Goal: Task Accomplishment & Management: Contribute content

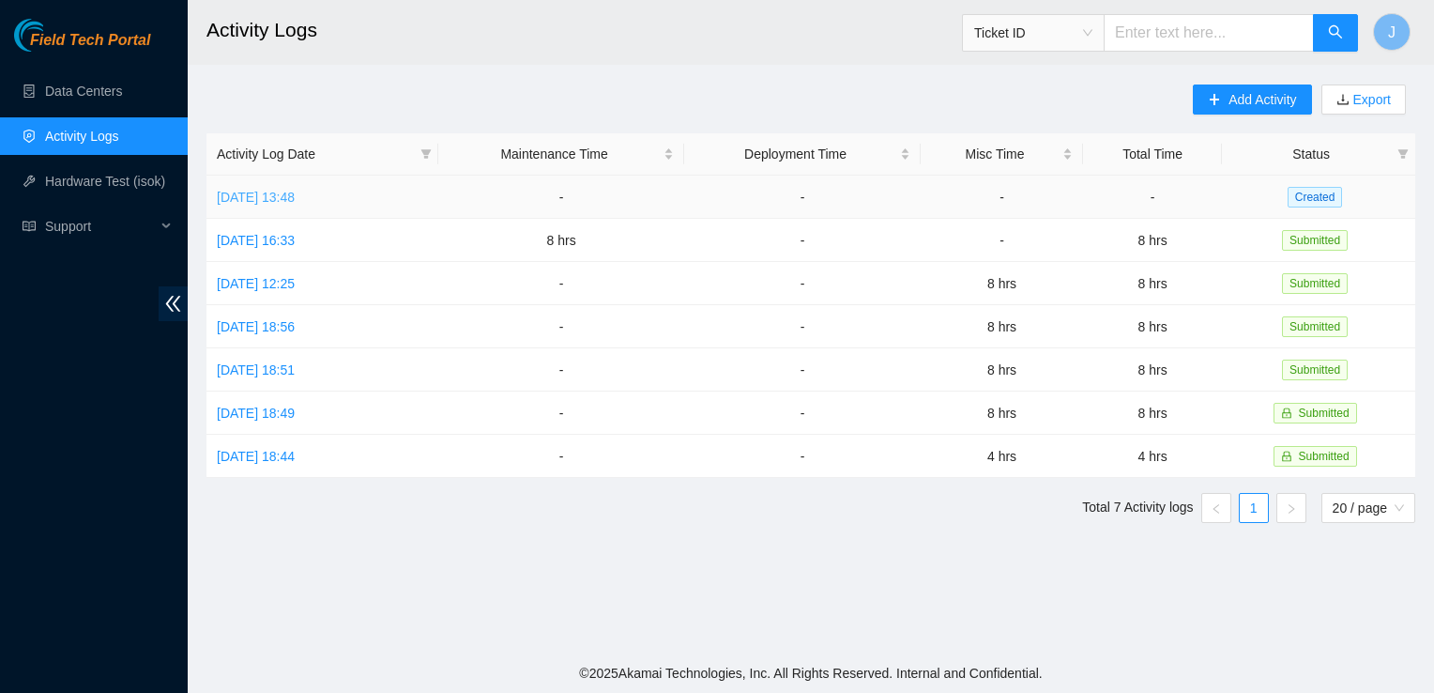
click at [295, 190] on link "Wed, 01 Oct 2025 13:48" at bounding box center [256, 197] width 78 height 15
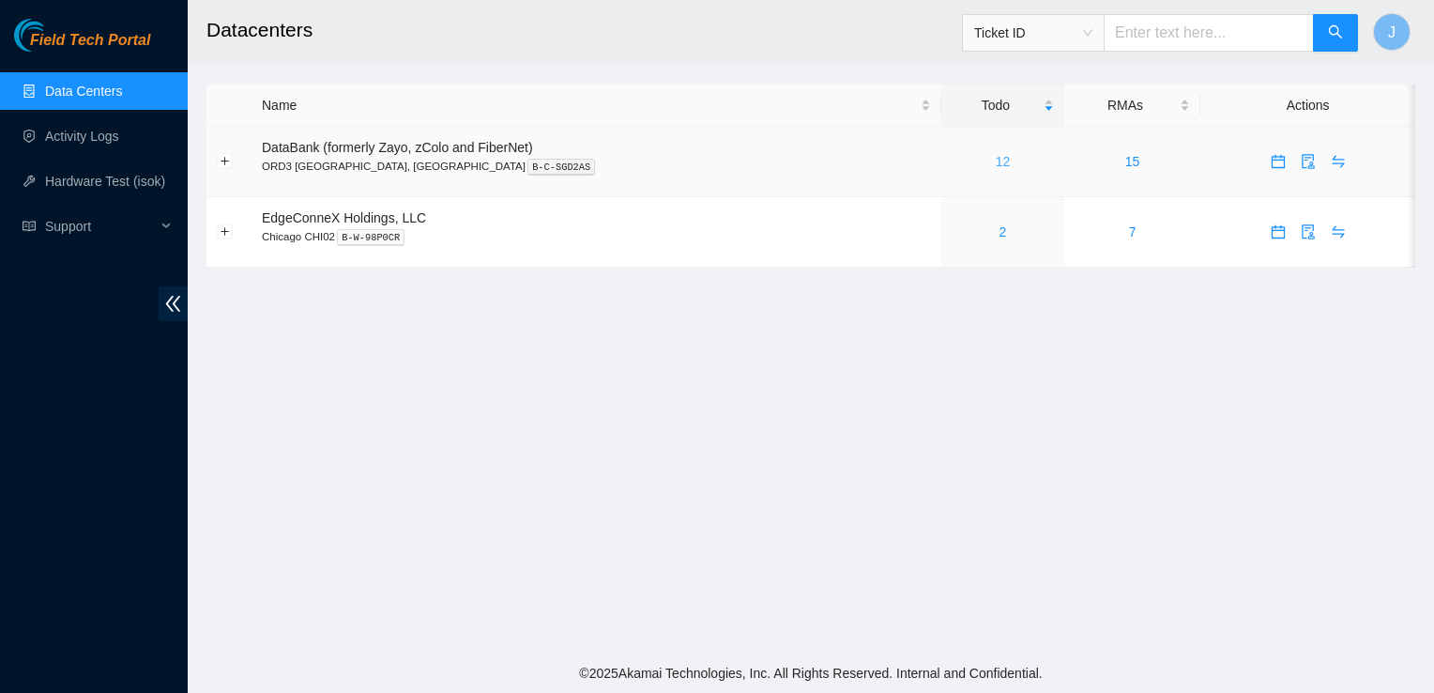
click at [996, 166] on link "12" at bounding box center [1003, 161] width 15 height 15
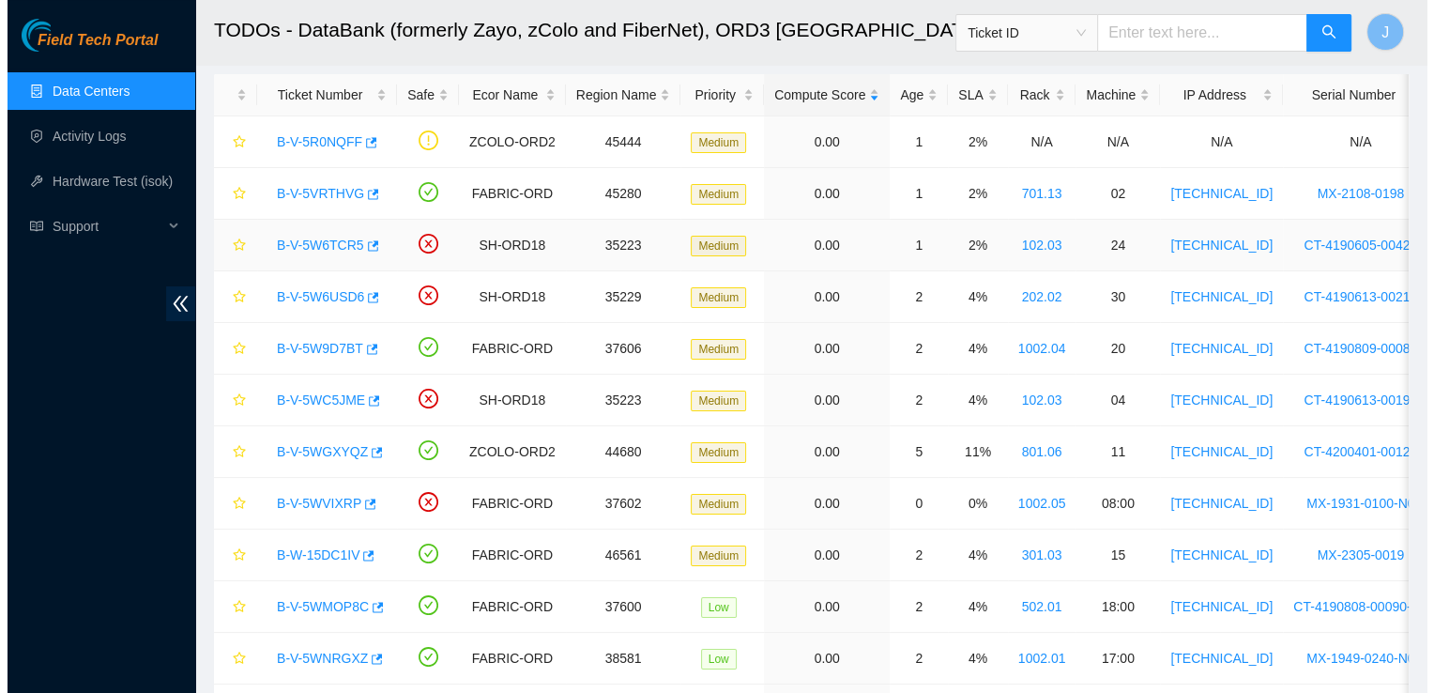
scroll to position [71, 0]
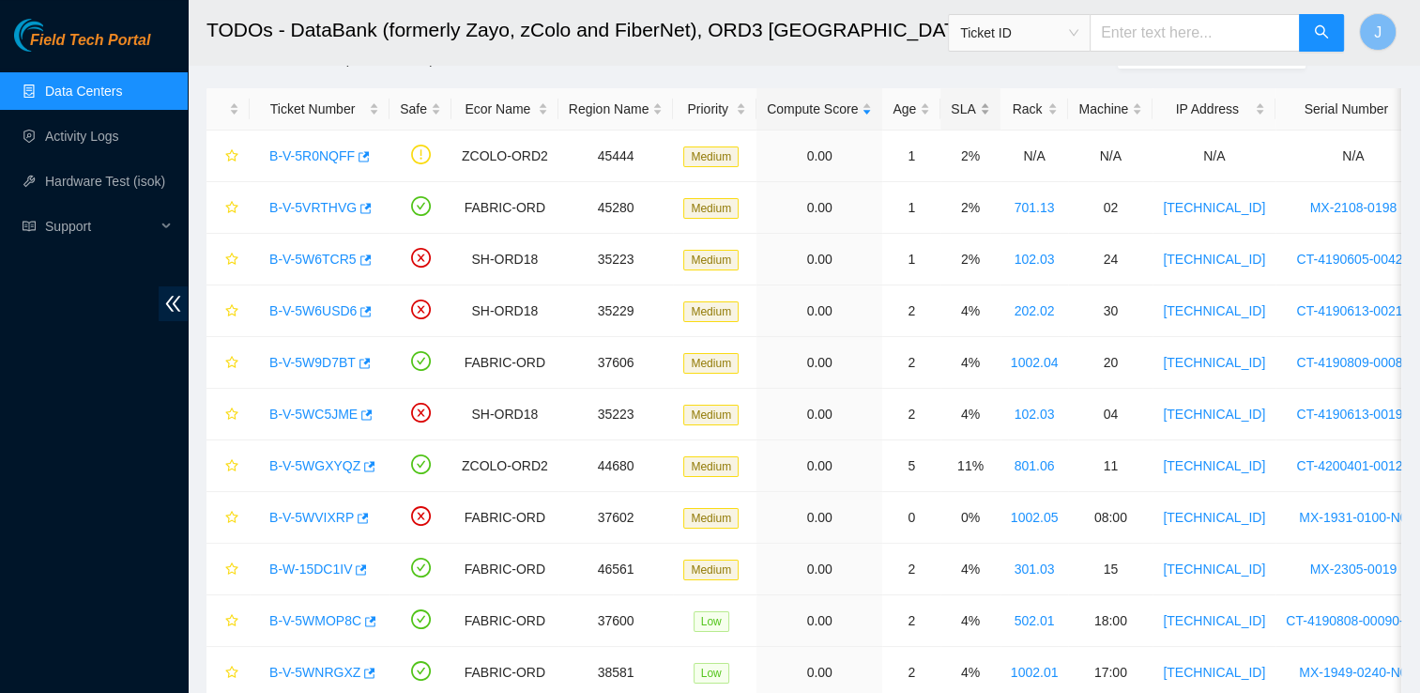
click at [959, 104] on div "SLA" at bounding box center [970, 109] width 38 height 21
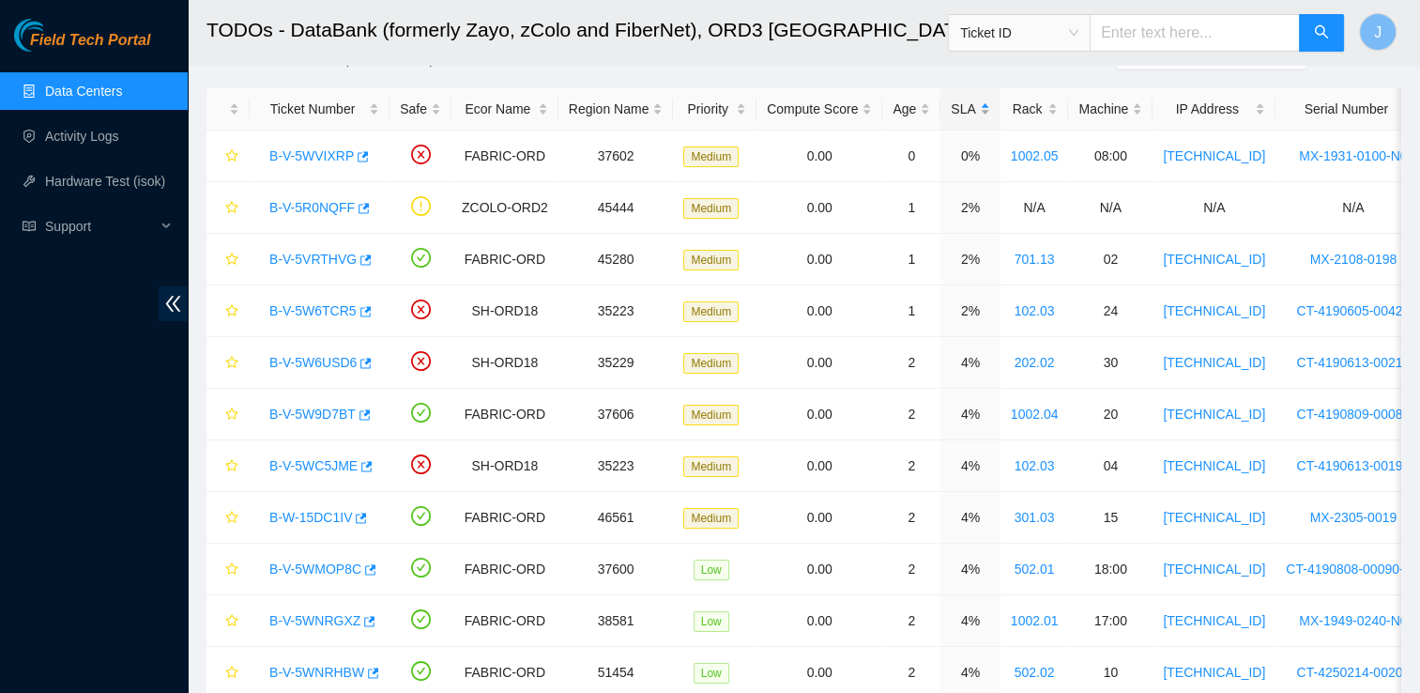
click at [959, 104] on div "SLA" at bounding box center [970, 109] width 38 height 21
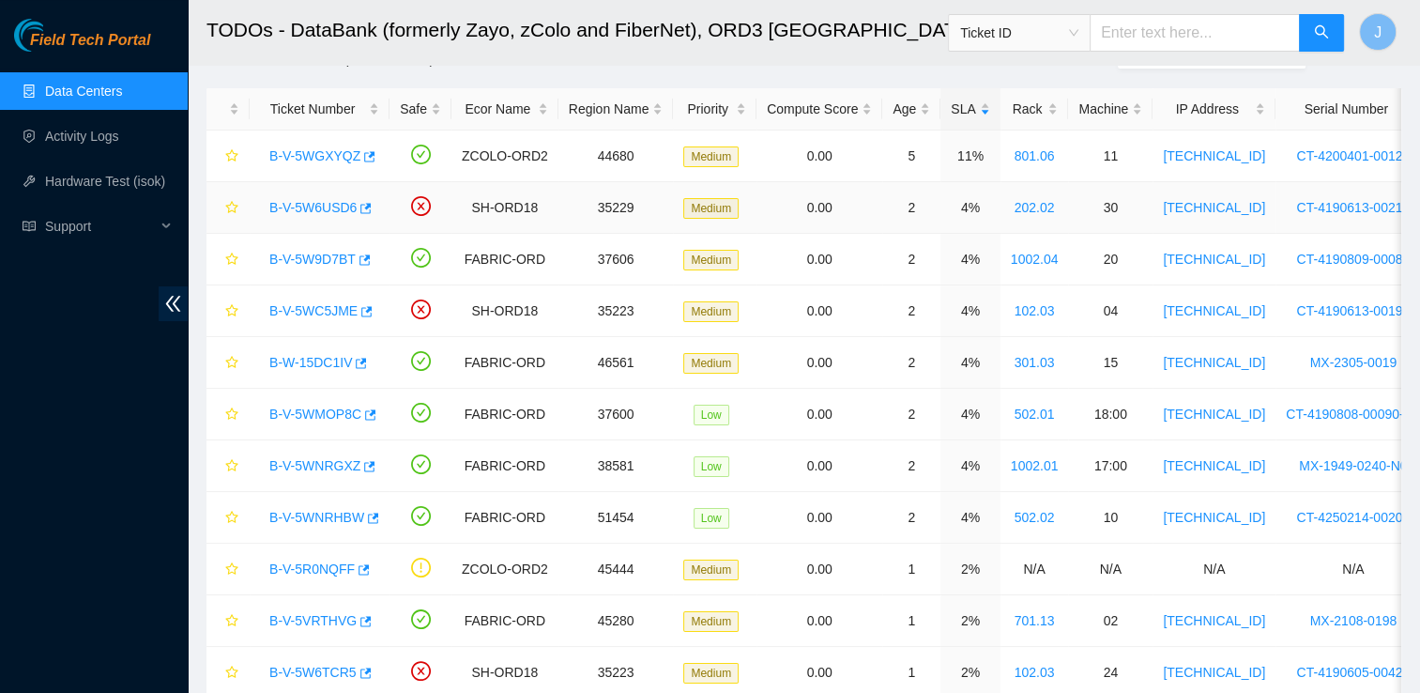
click at [328, 204] on link "B-V-5W6USD6" at bounding box center [312, 207] width 87 height 15
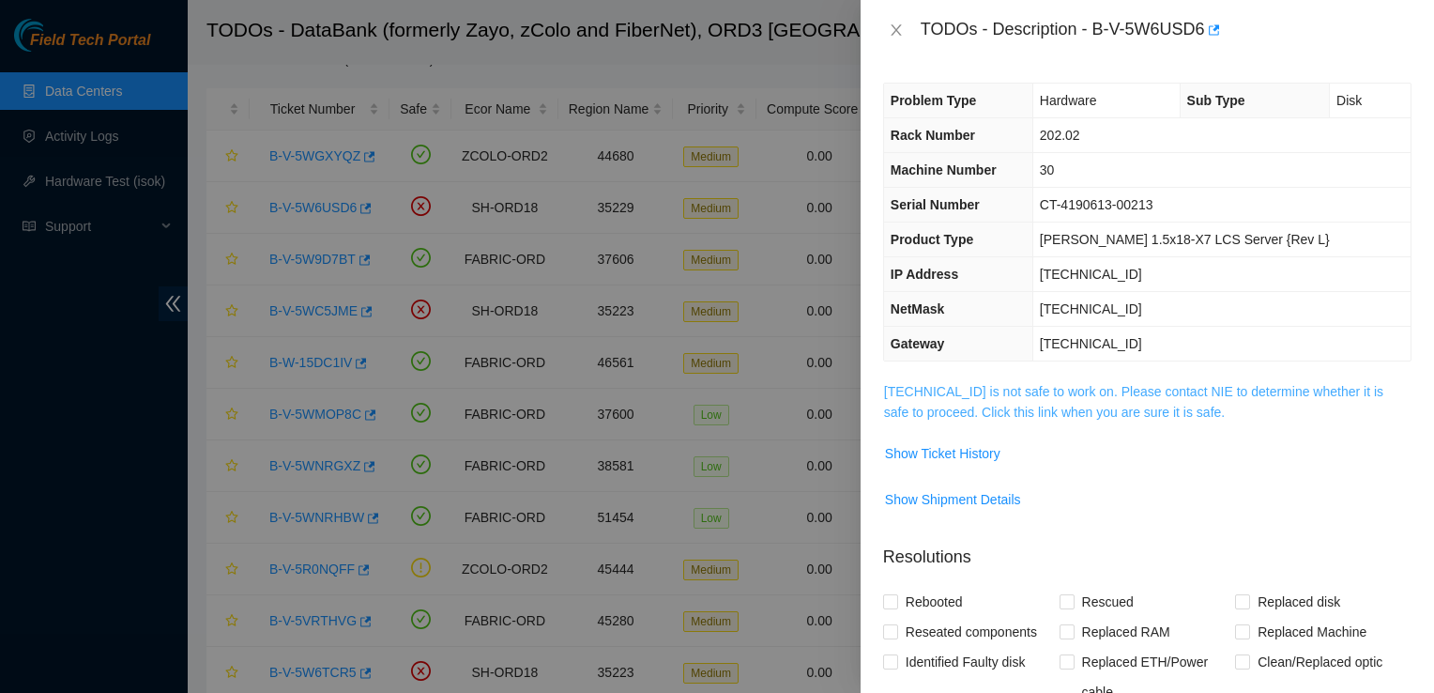
click at [1067, 390] on link "104.124.99.67 is not safe to work on. Please contact NIE to determine whether i…" at bounding box center [1133, 402] width 499 height 36
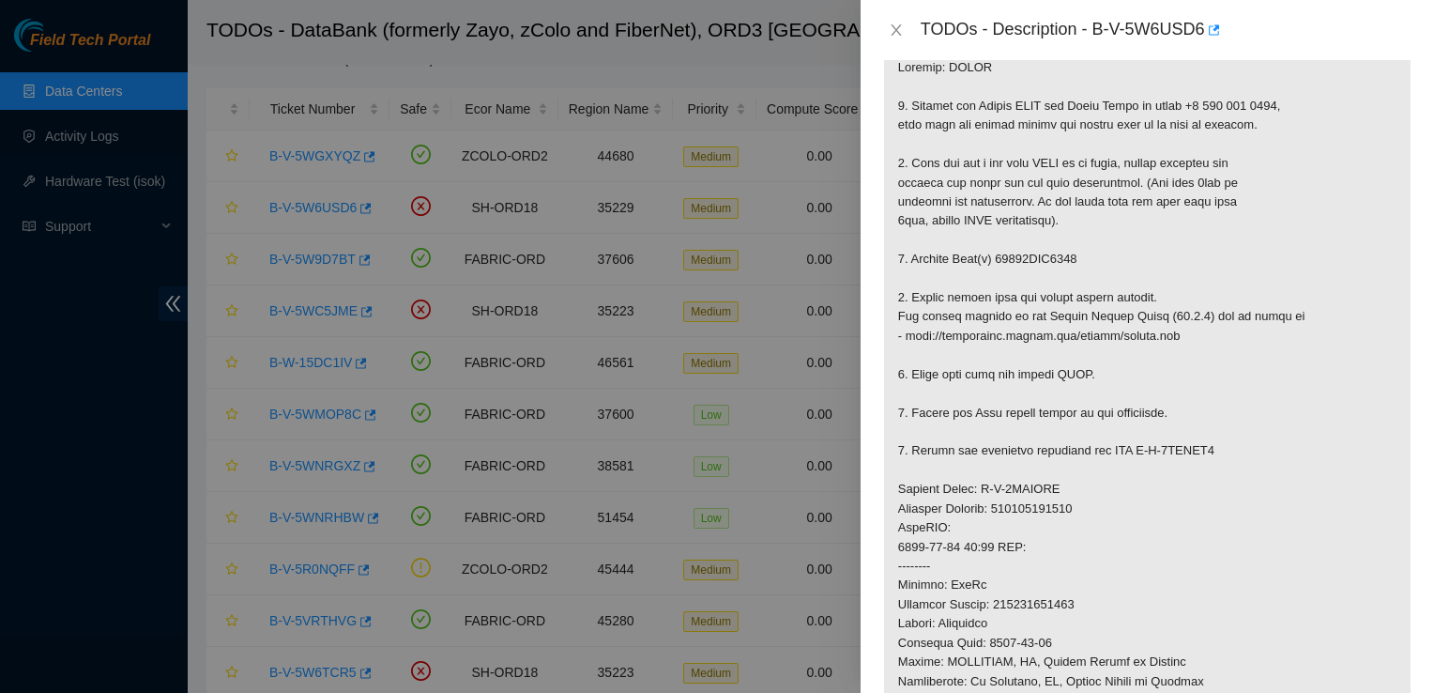
scroll to position [338, 0]
click at [1284, 362] on p at bounding box center [1147, 507] width 527 height 929
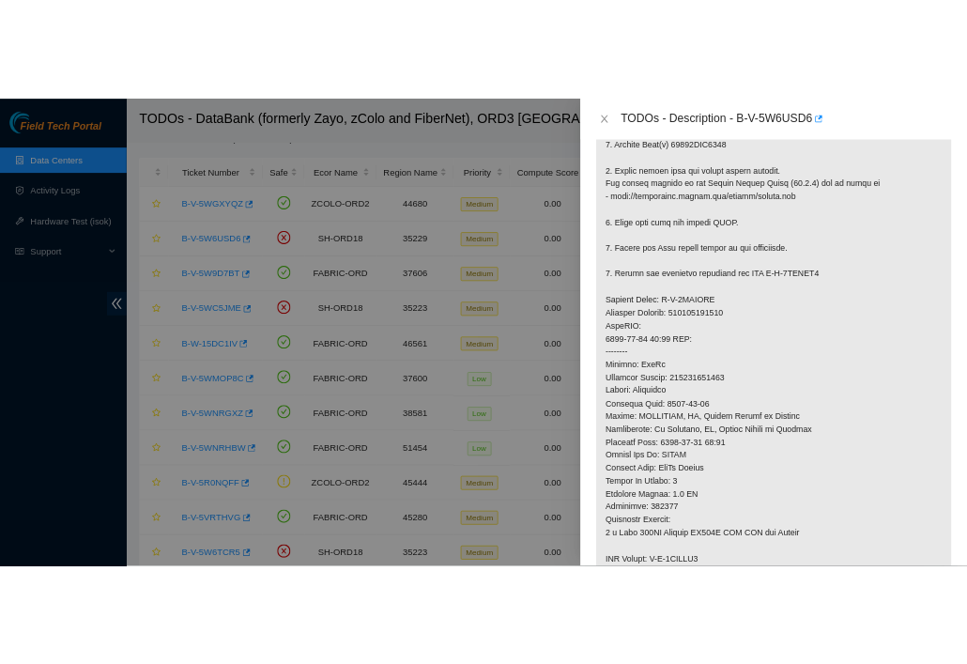
scroll to position [529, 0]
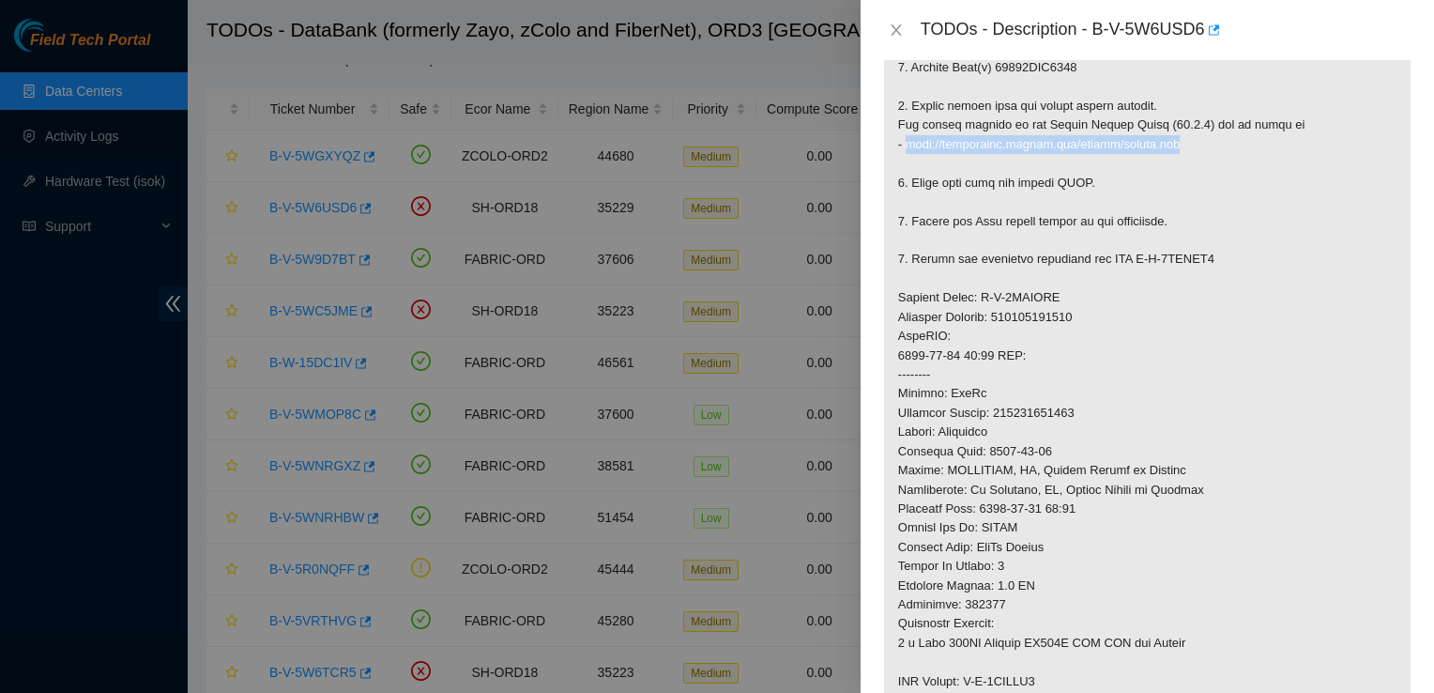
drag, startPoint x: 905, startPoint y: 141, endPoint x: 1152, endPoint y: 140, distance: 246.9
click at [1152, 140] on p at bounding box center [1147, 317] width 527 height 929
copy p "http://netpartner.akamai.com/rescue/latest.iso"
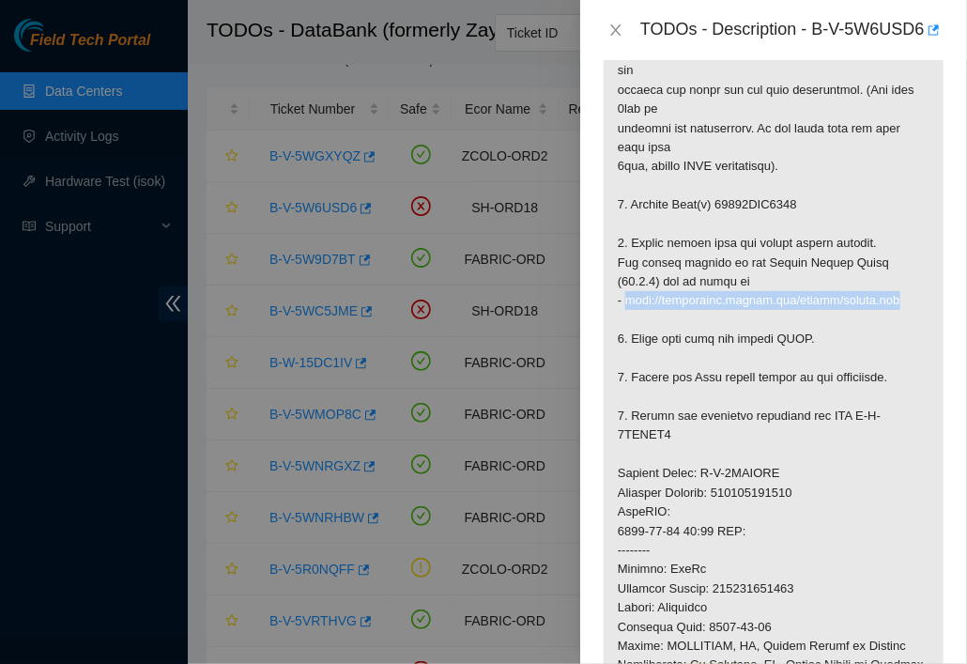
scroll to position [570, 0]
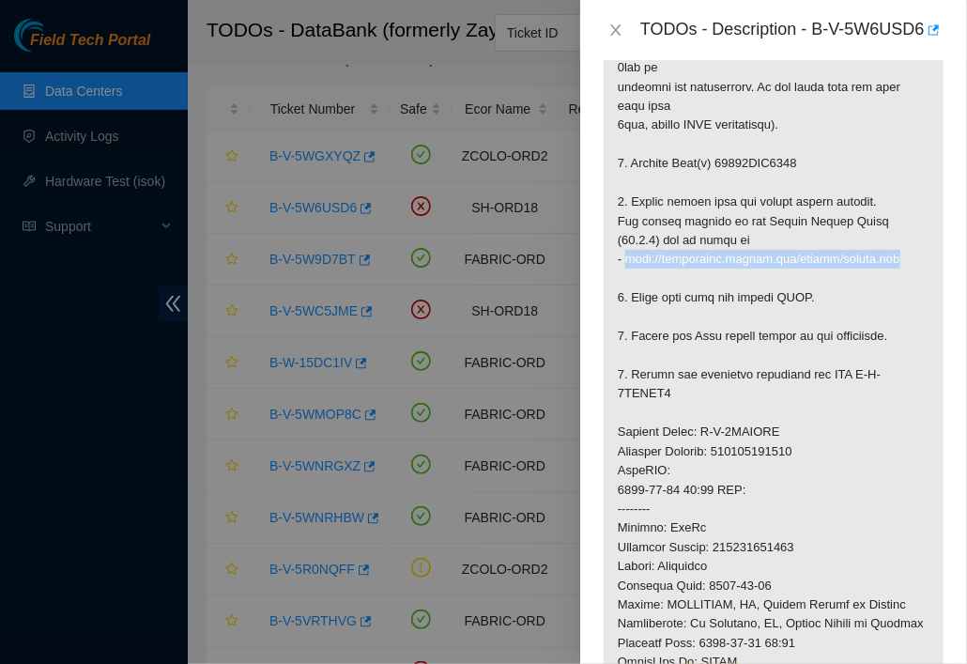
click at [792, 250] on p at bounding box center [774, 394] width 340 height 1082
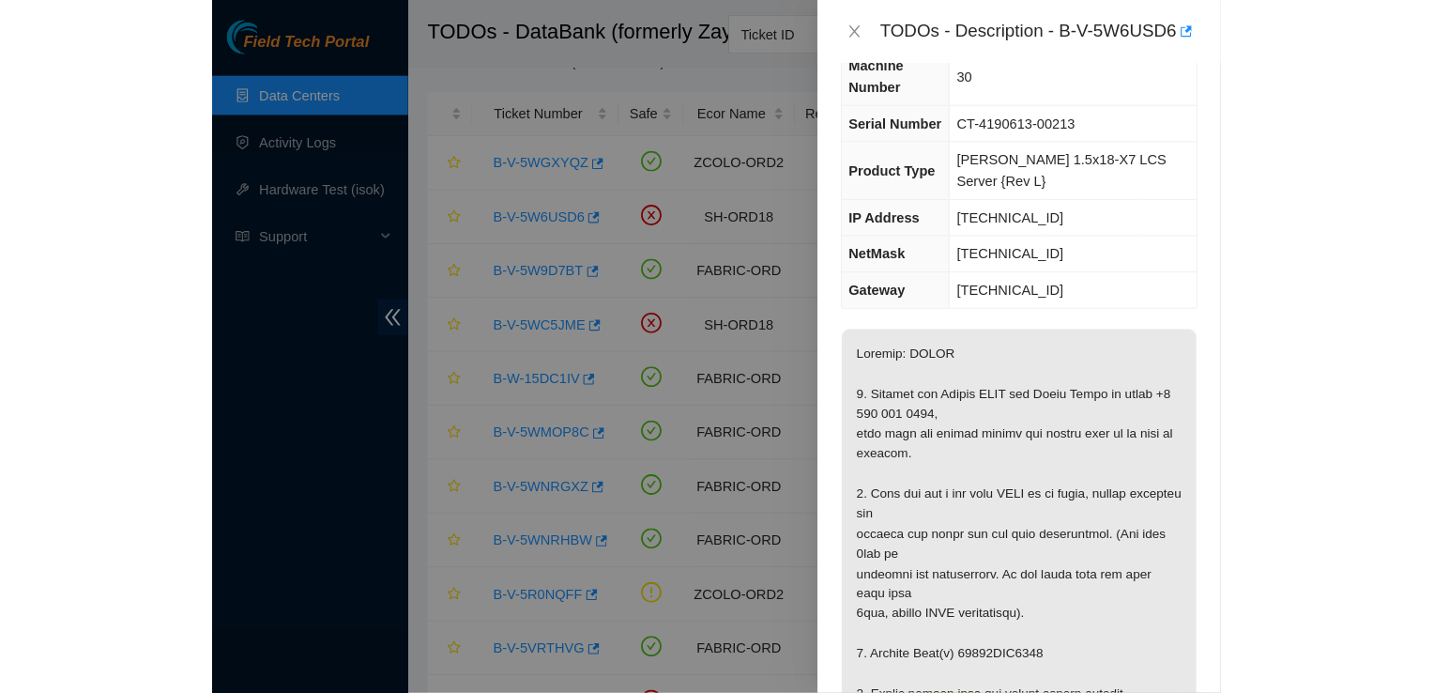
scroll to position [0, 0]
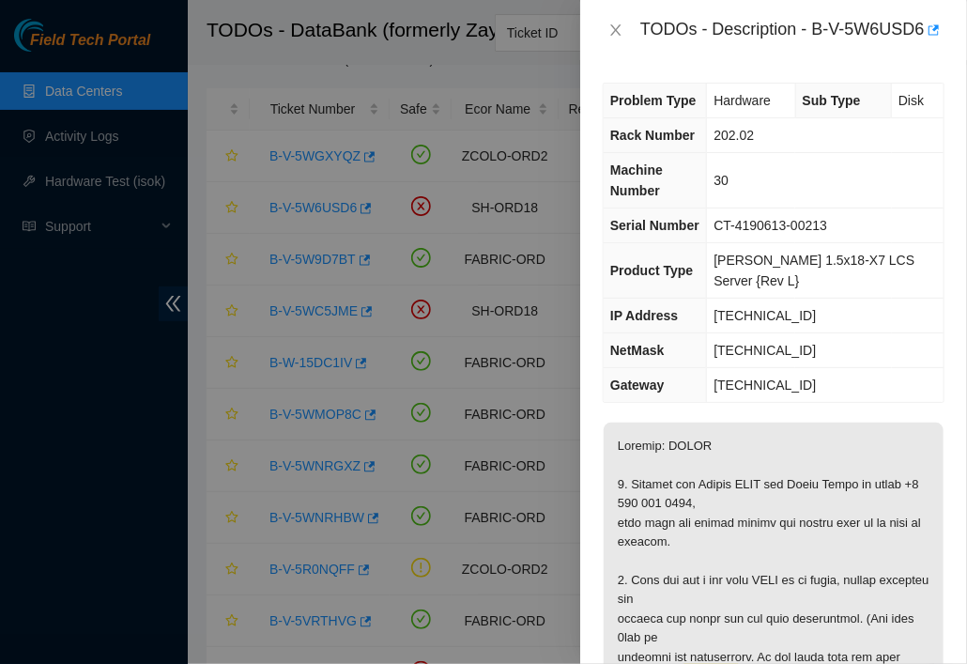
click at [387, 221] on div at bounding box center [483, 332] width 967 height 664
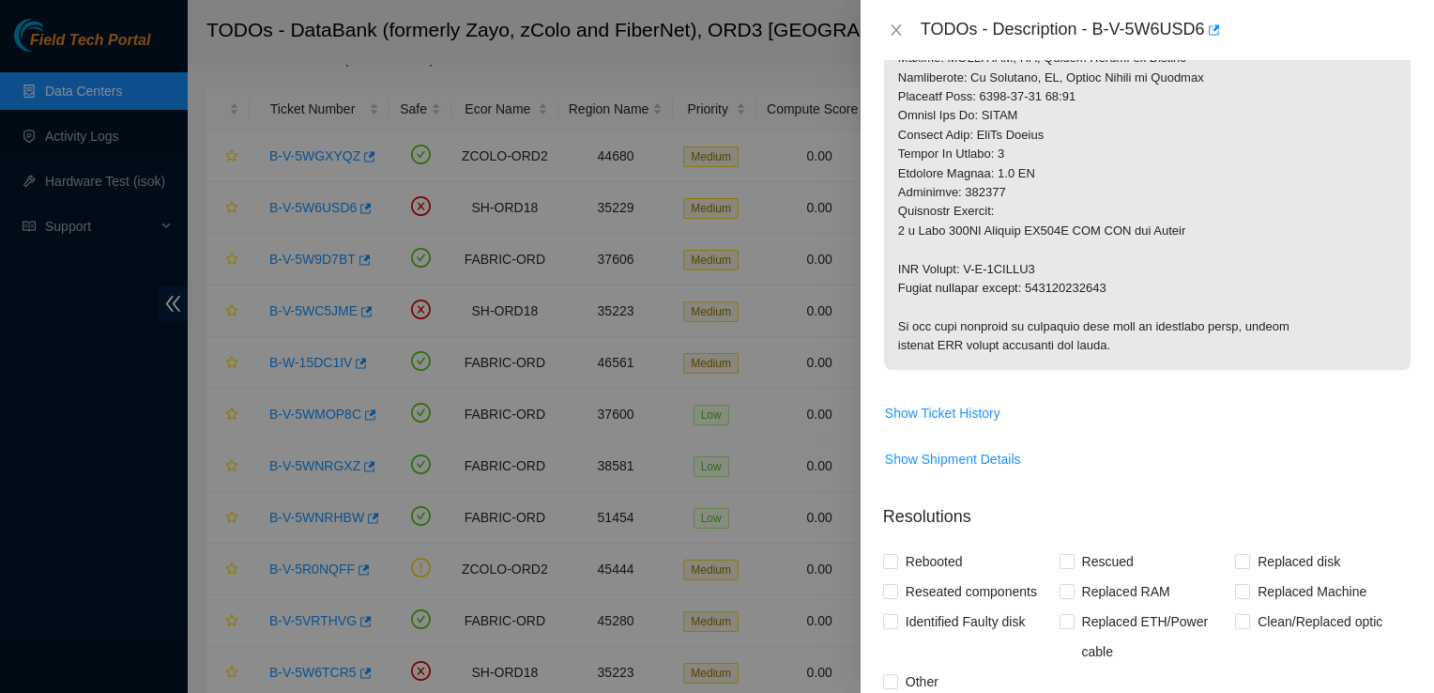
scroll to position [943, 0]
drag, startPoint x: 968, startPoint y: 415, endPoint x: 935, endPoint y: 413, distance: 32.9
click at [935, 413] on span "Show Ticket History" at bounding box center [942, 411] width 115 height 21
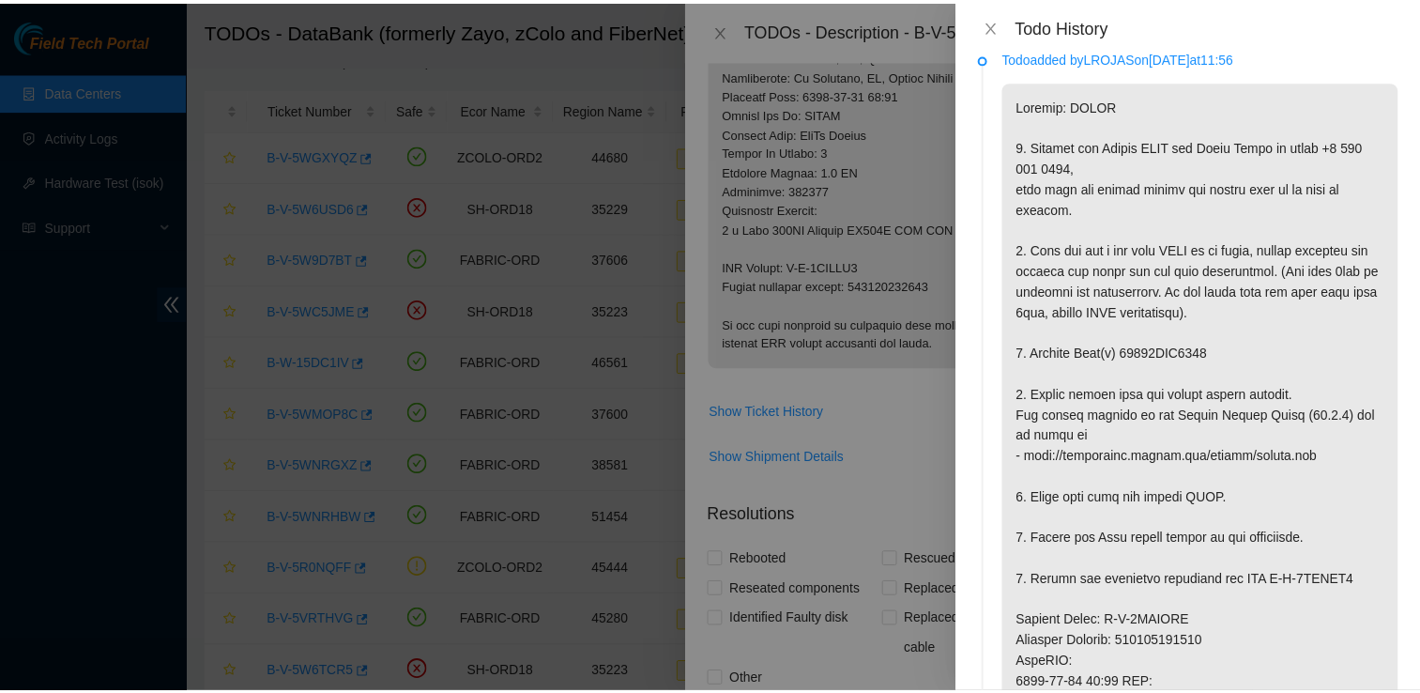
scroll to position [0, 0]
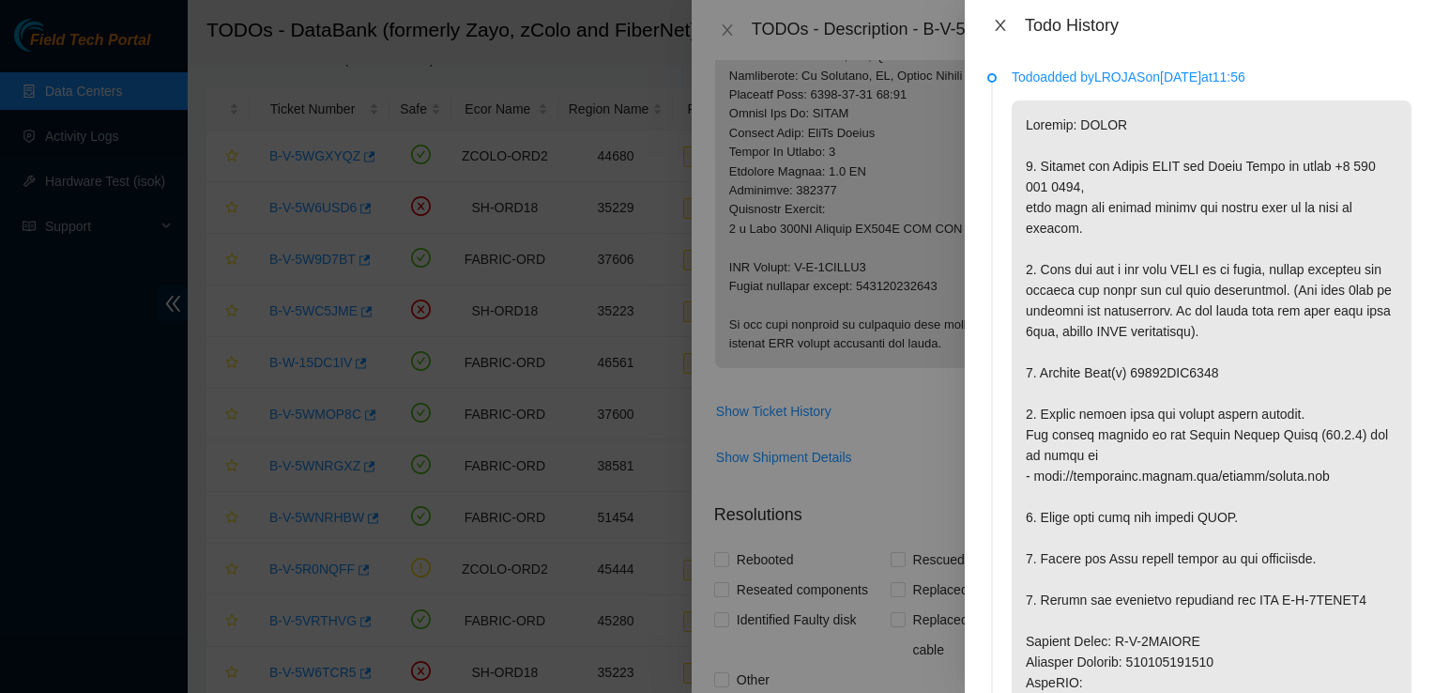
click at [998, 28] on icon "close" at bounding box center [1000, 25] width 10 height 11
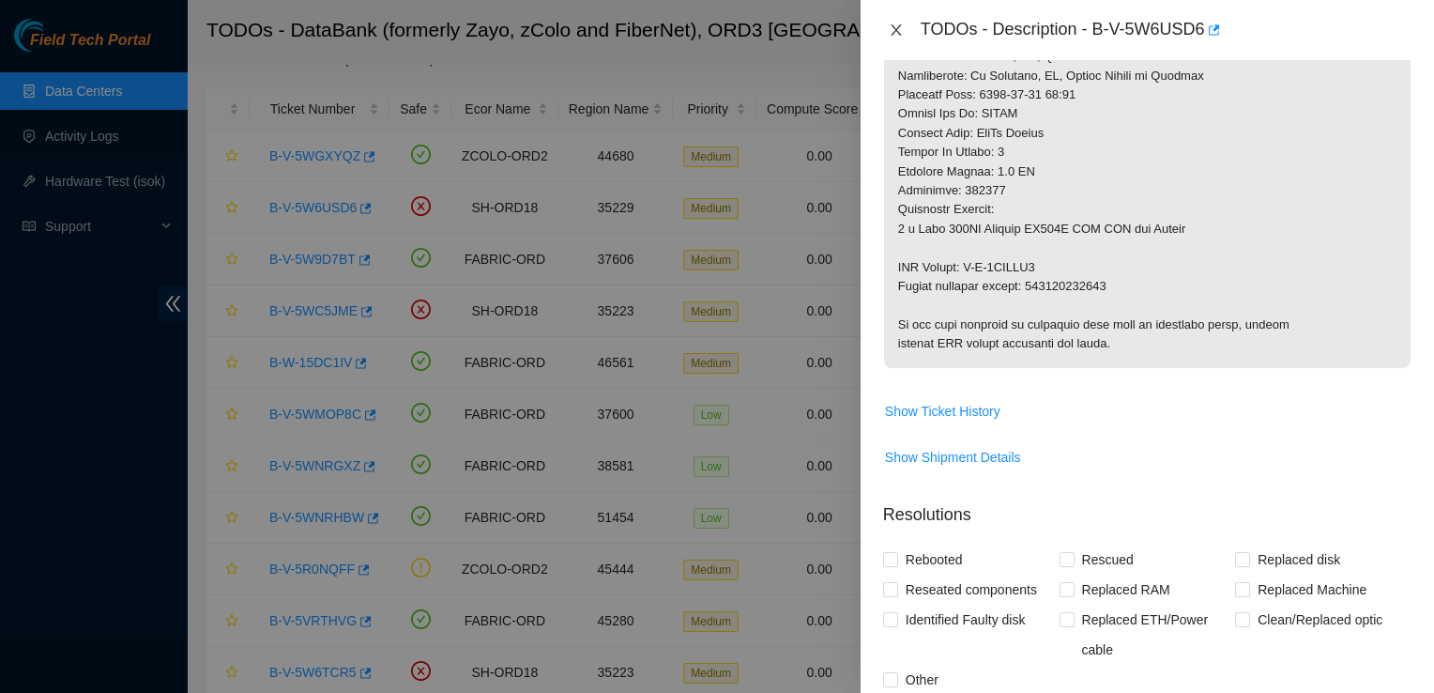
click at [895, 32] on icon "close" at bounding box center [896, 29] width 10 height 11
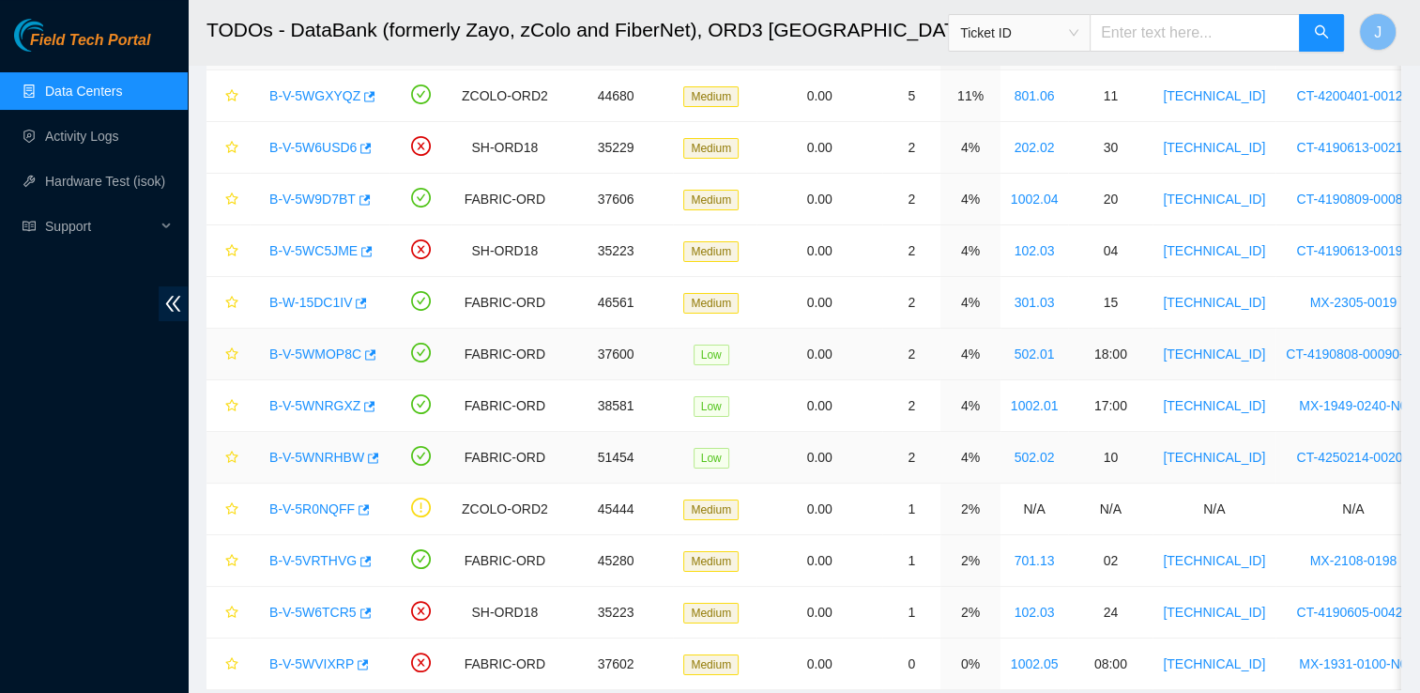
scroll to position [127, 0]
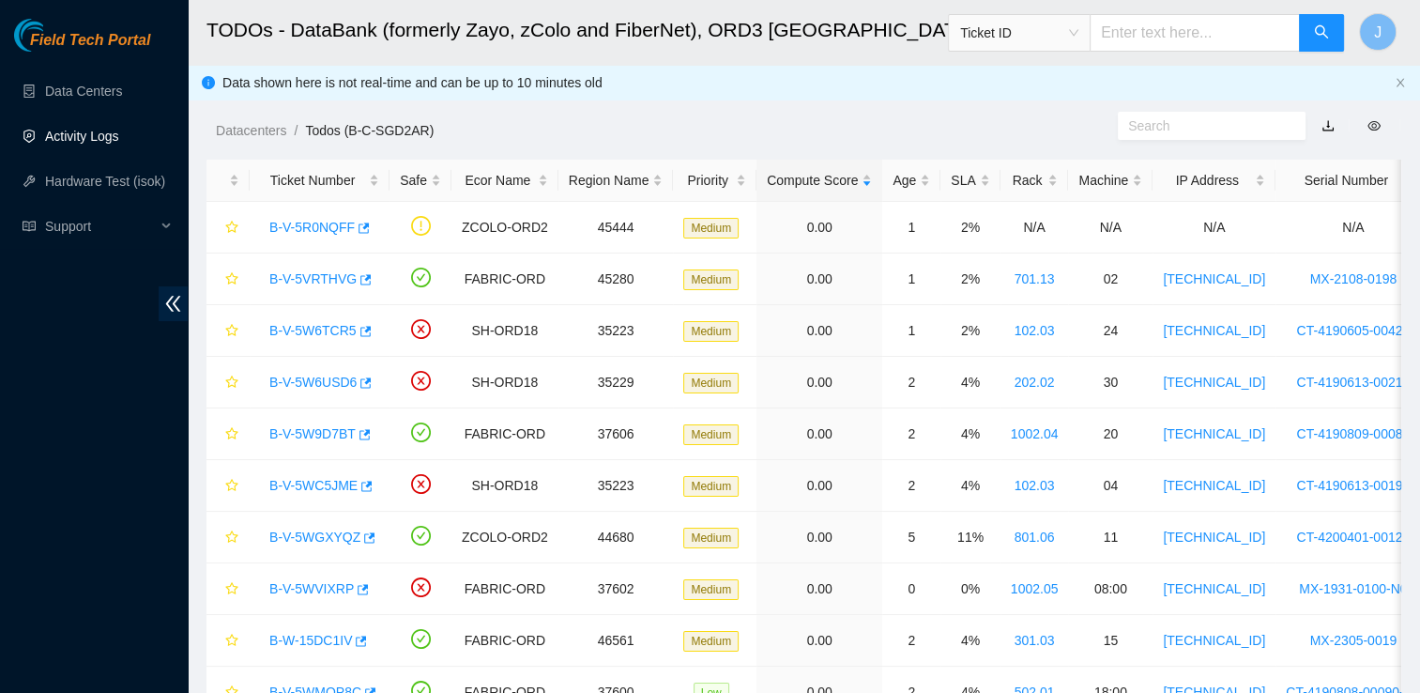
click at [82, 135] on link "Activity Logs" at bounding box center [82, 136] width 74 height 15
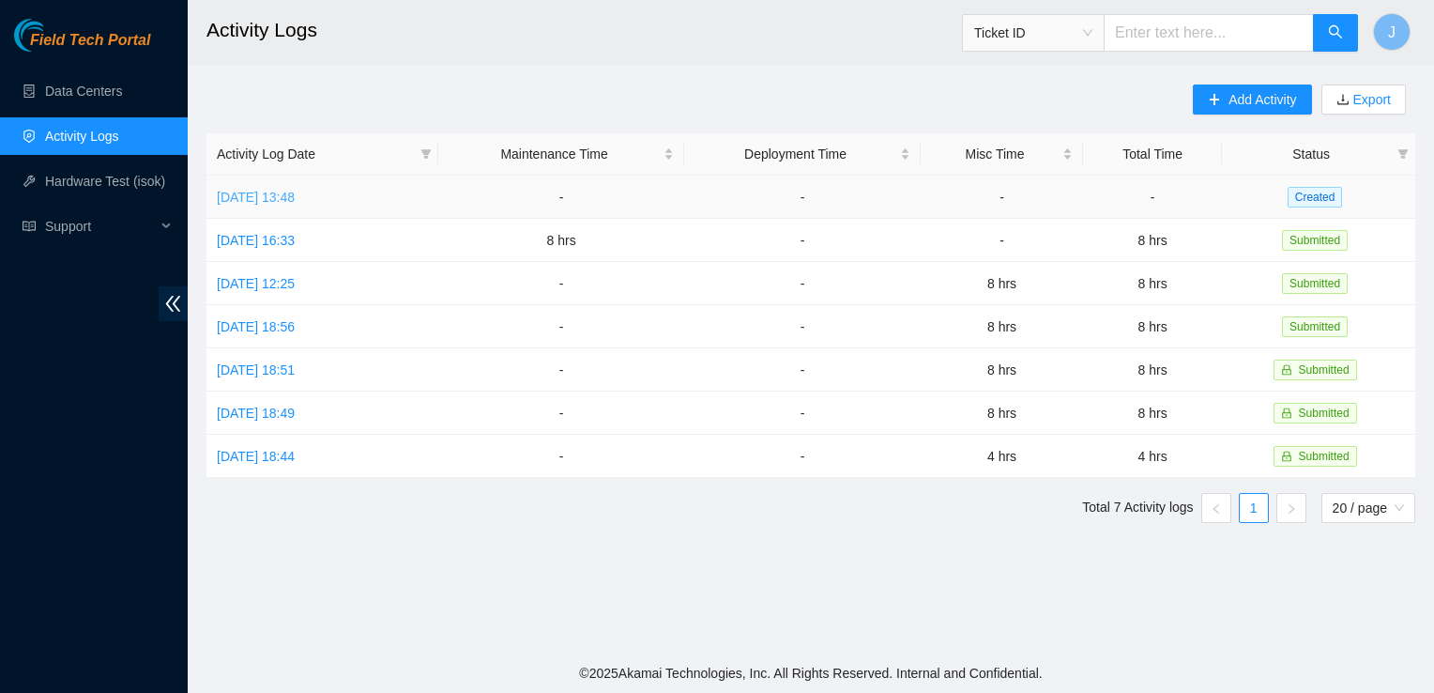
click at [267, 201] on link "Wed, 01 Oct 2025 13:48" at bounding box center [256, 197] width 78 height 15
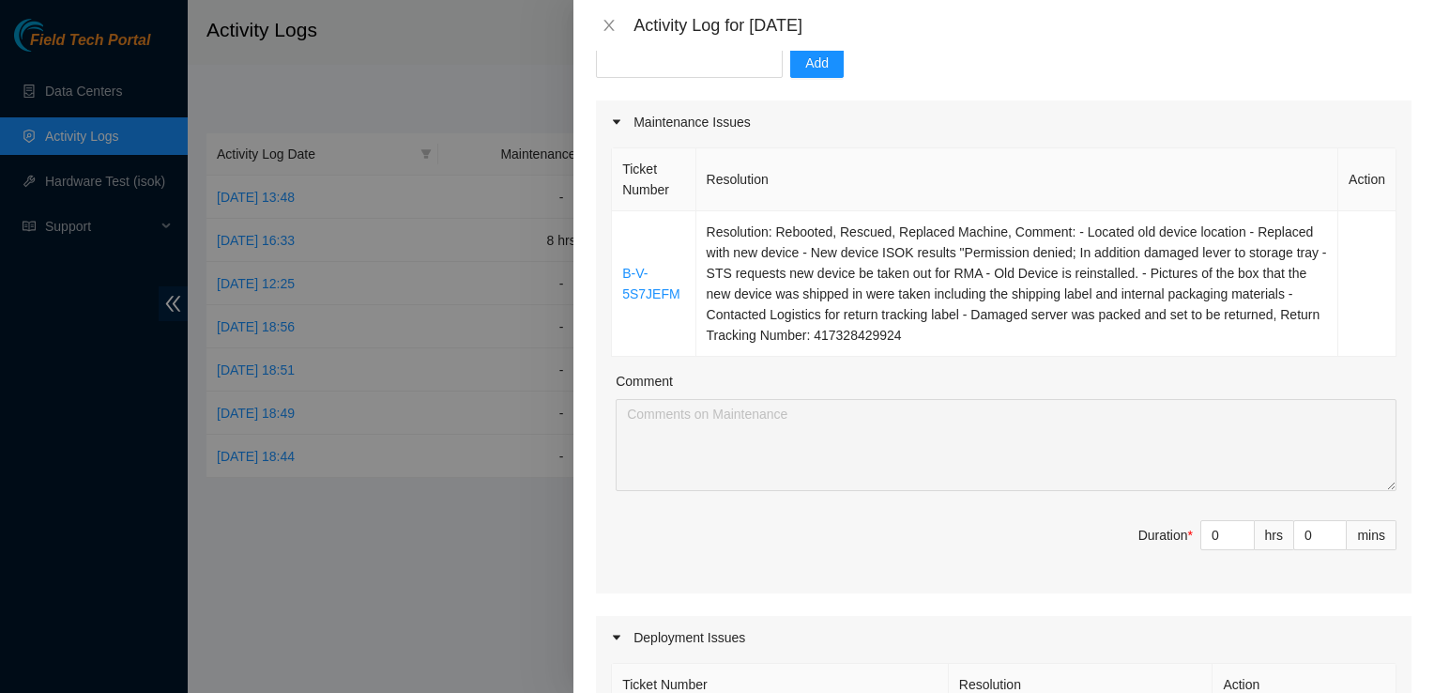
scroll to position [203, 0]
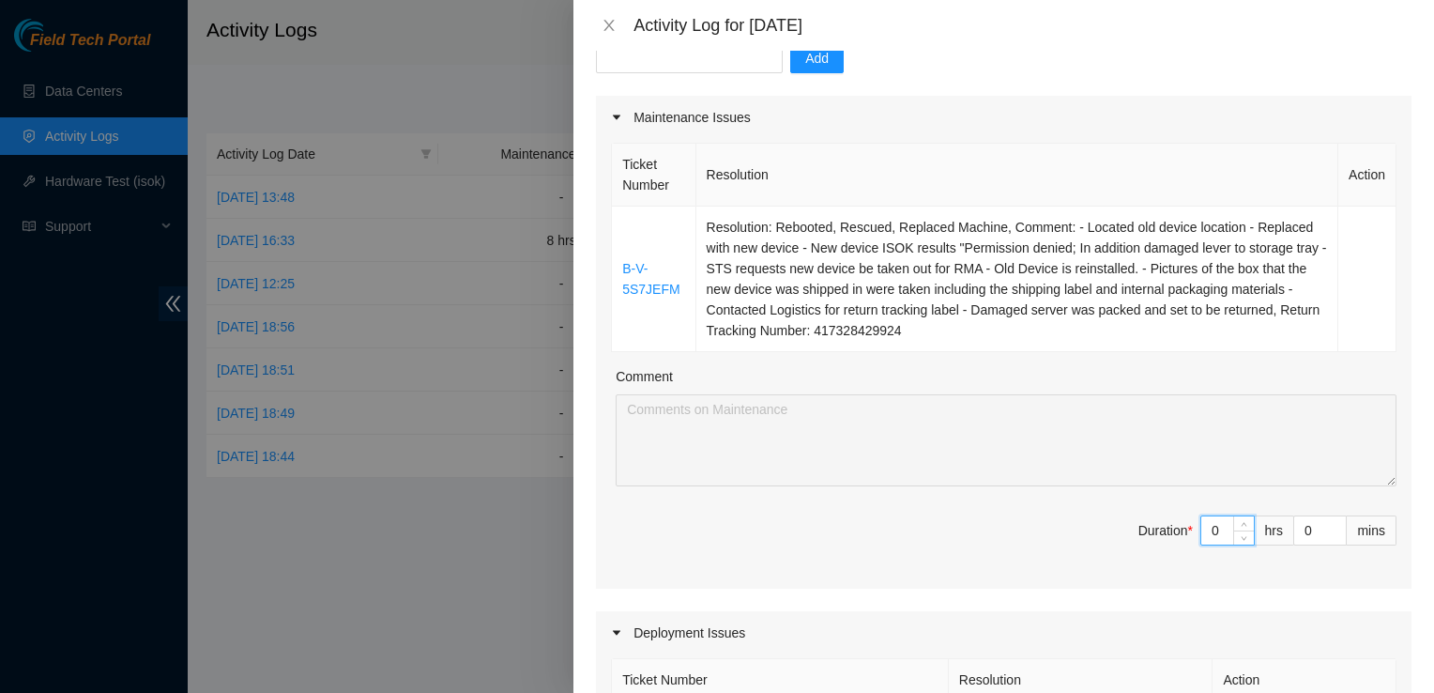
click at [1217, 528] on input "0" at bounding box center [1228, 530] width 53 height 28
type input "4"
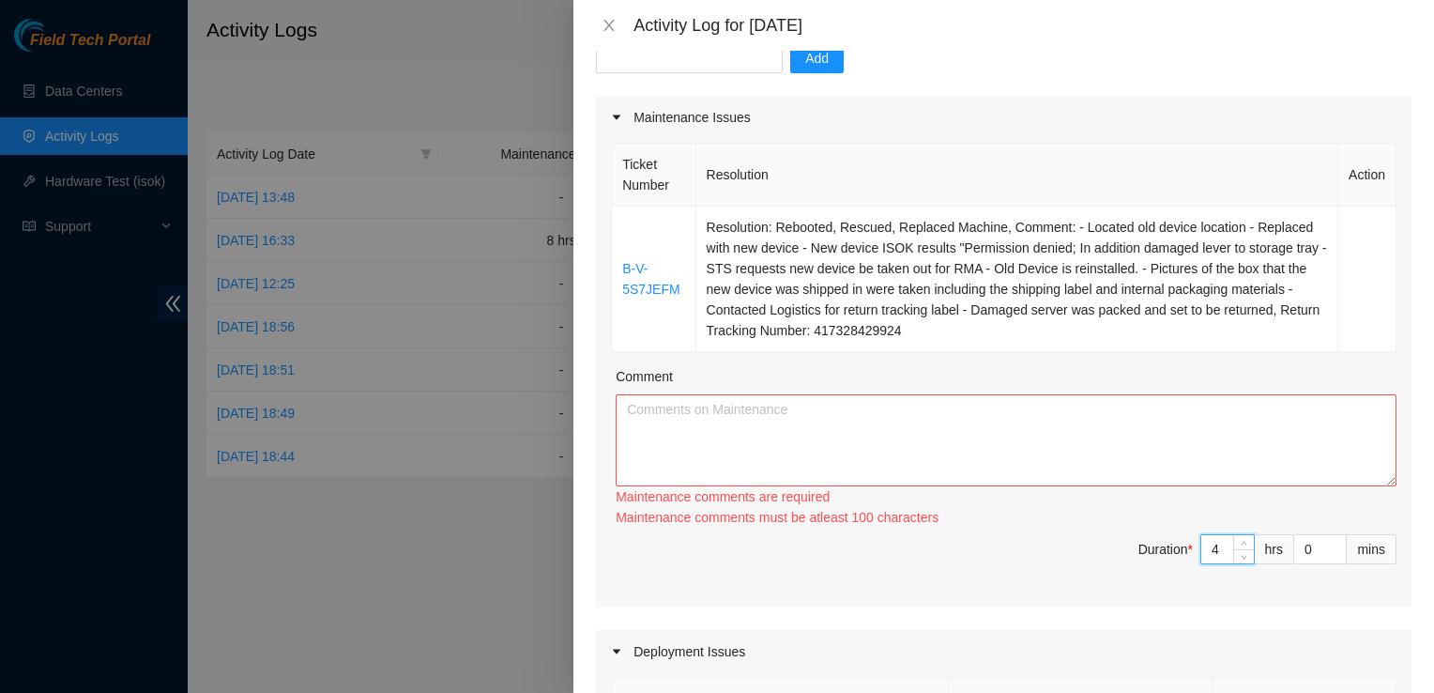
type input "4"
click at [962, 448] on textarea "Comment" at bounding box center [1006, 440] width 781 height 92
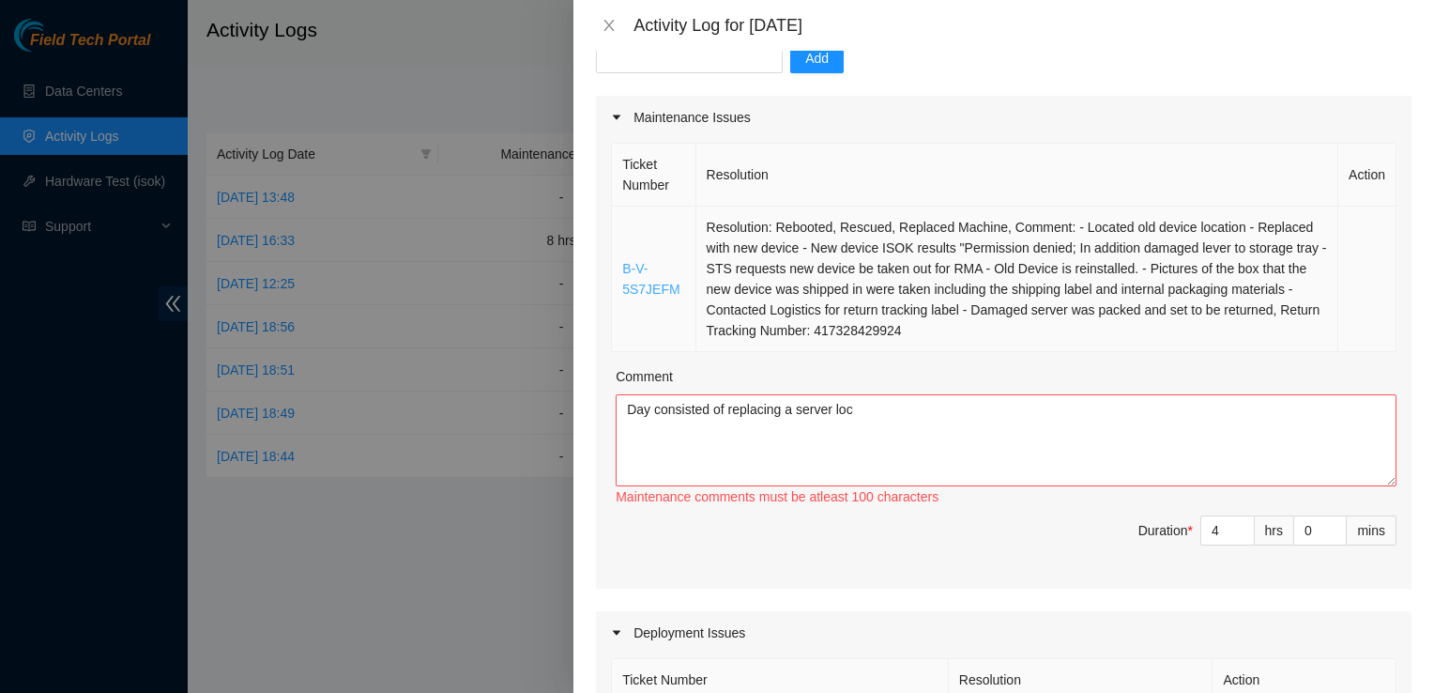
click at [646, 293] on link "B-V-5S7JEFM" at bounding box center [650, 279] width 57 height 36
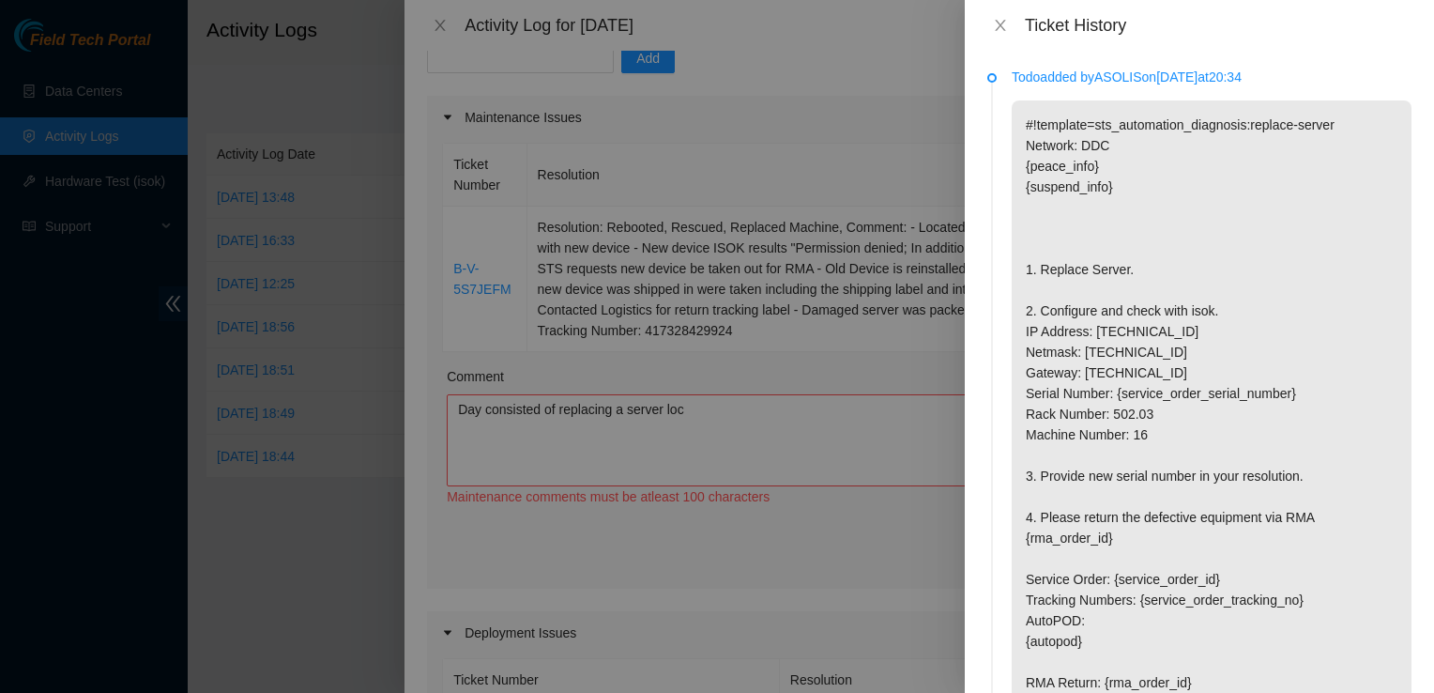
click at [794, 422] on div at bounding box center [717, 346] width 1434 height 693
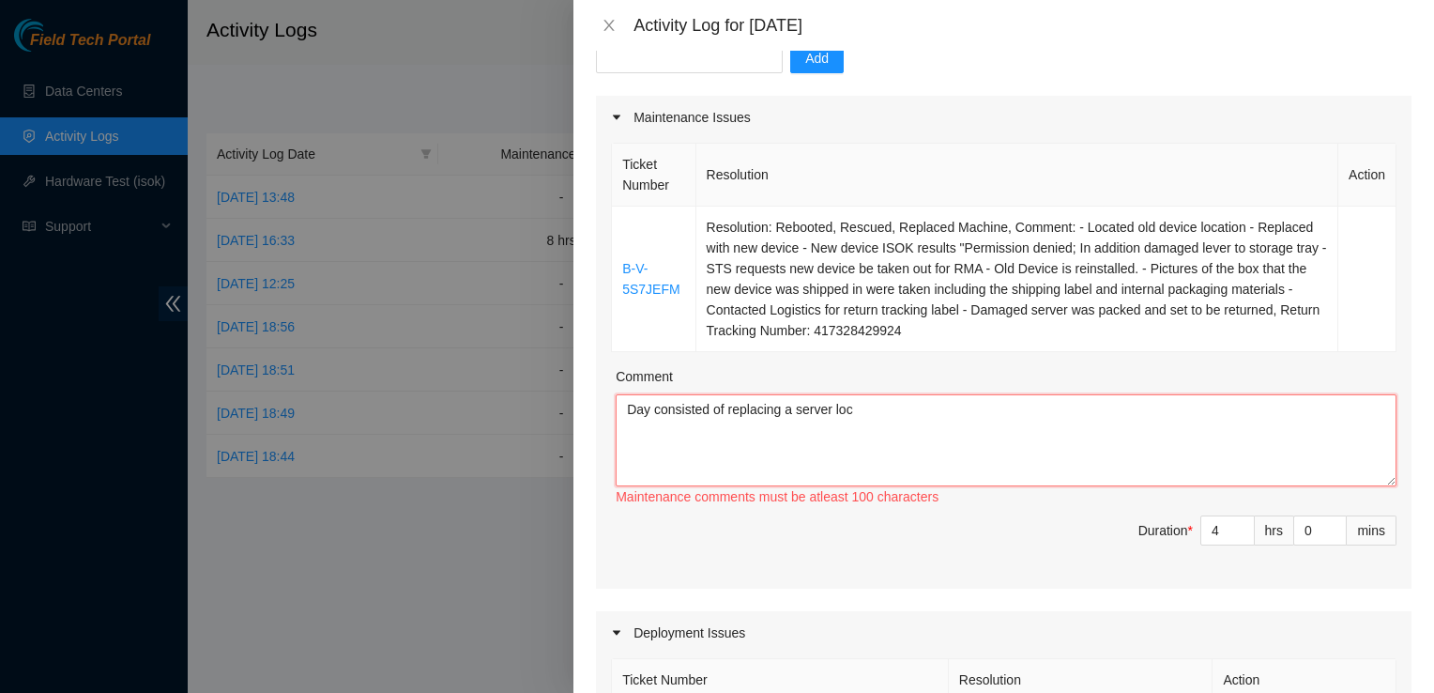
click at [862, 408] on textarea "Day consisted of replacing a server loc" at bounding box center [1006, 440] width 781 height 92
click at [668, 287] on link "B-V-5S7JEFM" at bounding box center [650, 279] width 57 height 36
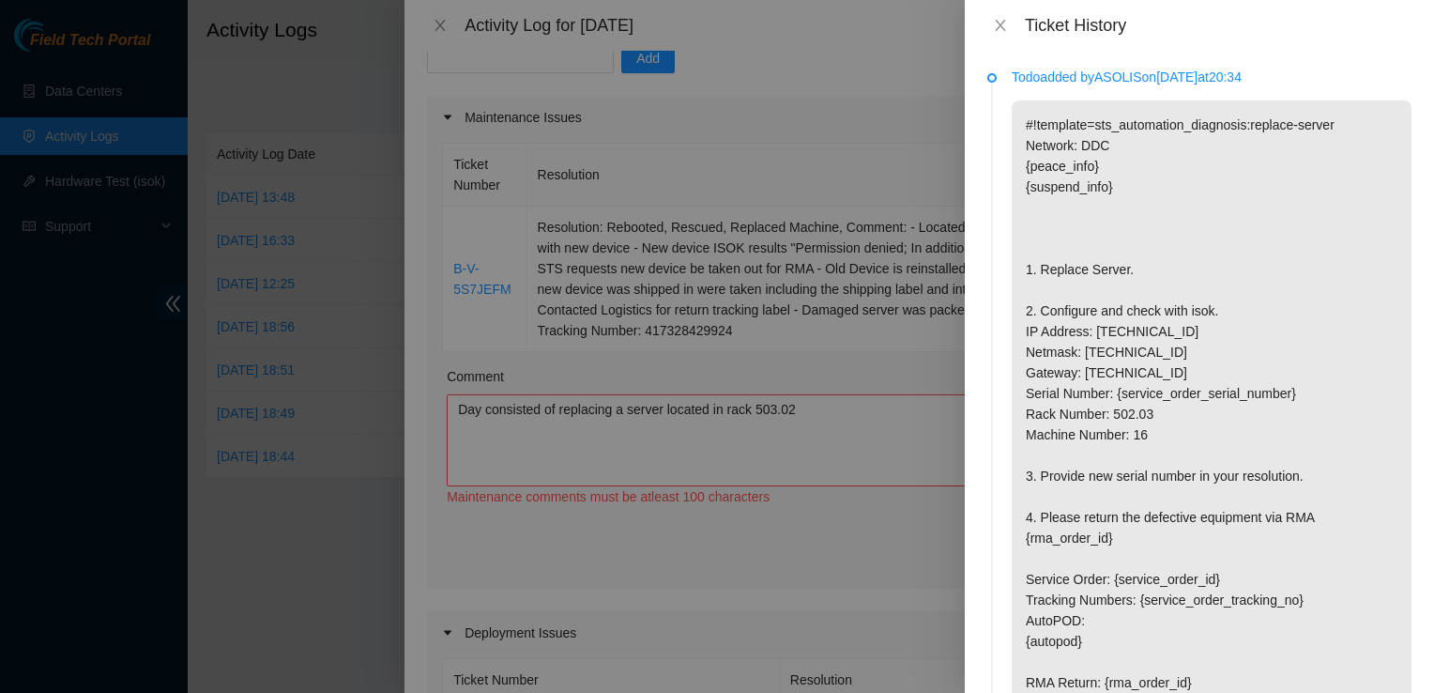
drag, startPoint x: 770, startPoint y: 427, endPoint x: 805, endPoint y: 417, distance: 37.1
click at [805, 417] on div at bounding box center [717, 346] width 1434 height 693
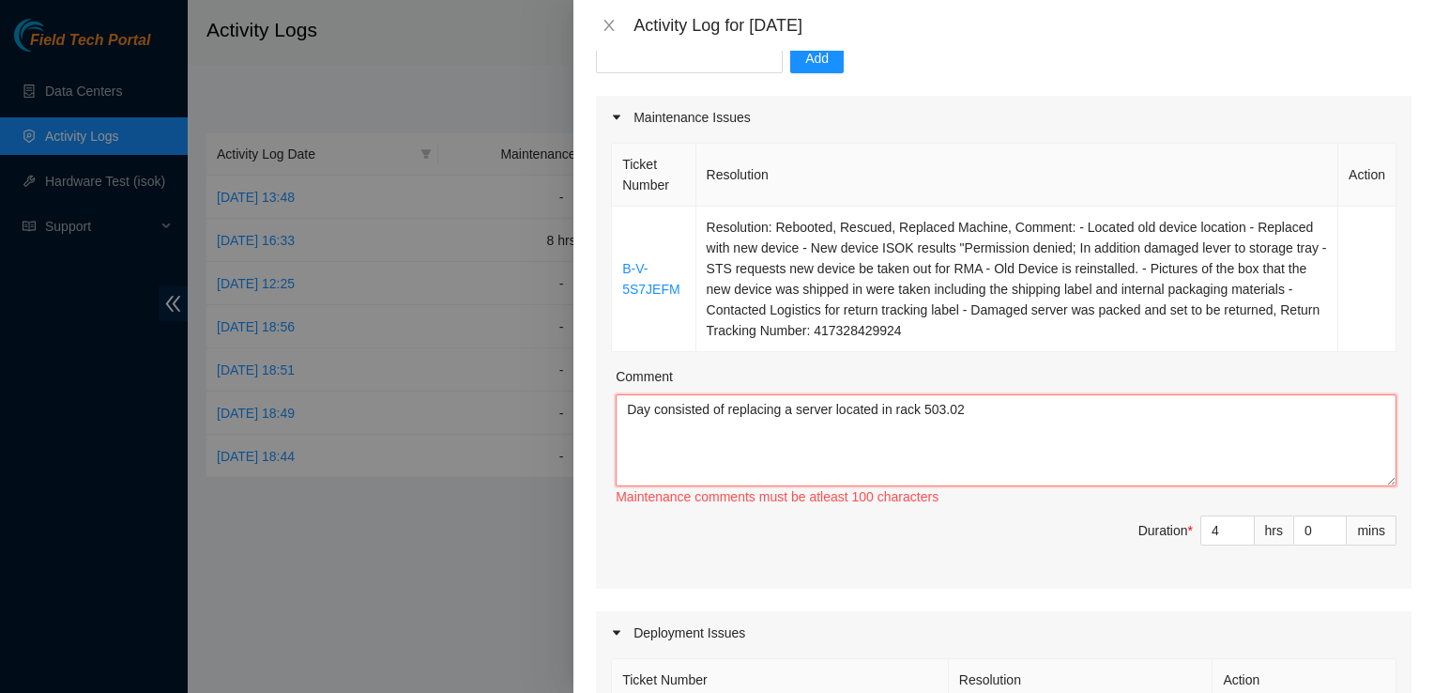
click at [805, 417] on textarea "Day consisted of replacing a server located in rack 503.02" at bounding box center [1006, 440] width 781 height 92
click at [957, 410] on textarea "Day consisted of replacing a server located in rack 503.02" at bounding box center [1006, 440] width 781 height 92
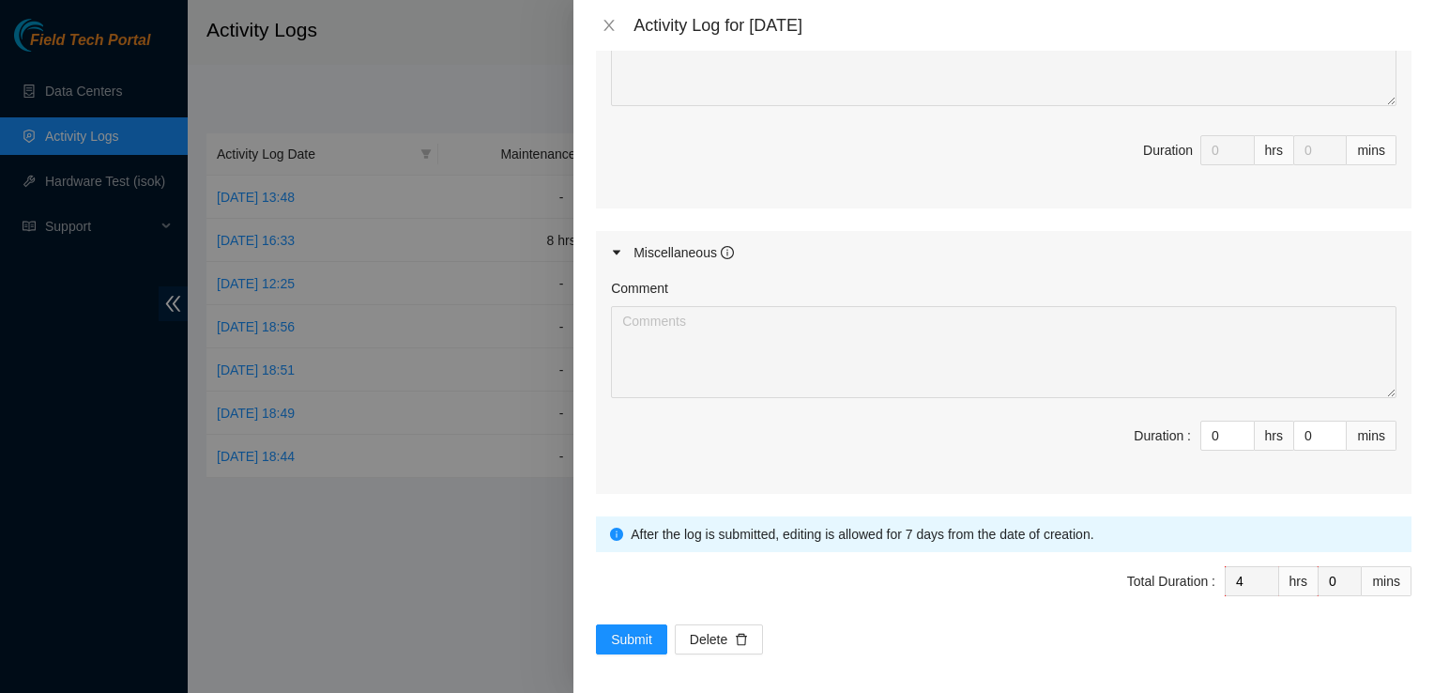
scroll to position [975, 0]
type textarea "Day consisted of replacing a server located in rack 502.03. Initially all steps…"
click at [638, 637] on span "Submit" at bounding box center [631, 638] width 41 height 21
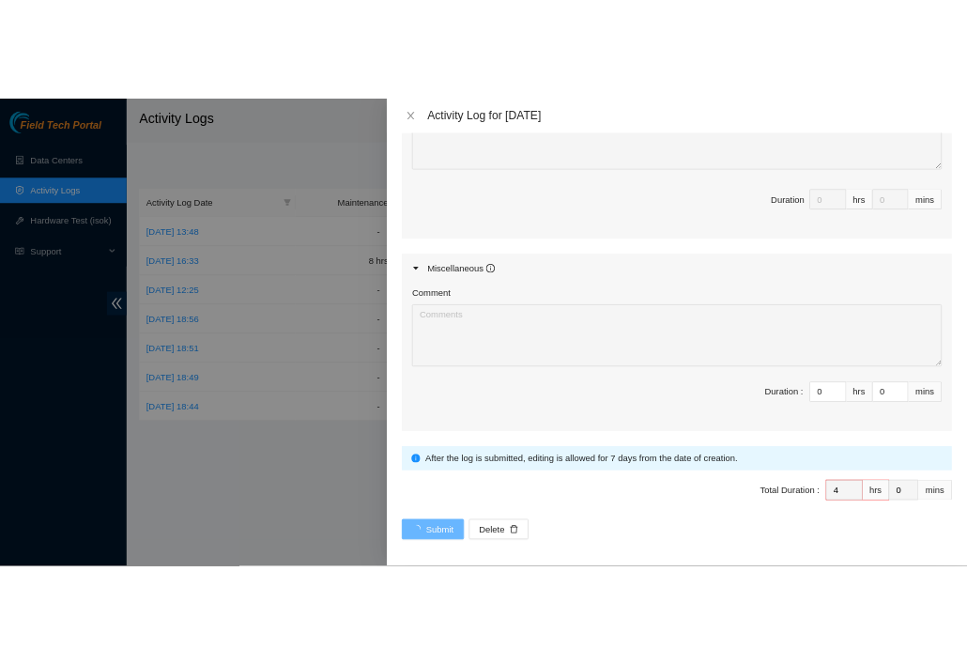
scroll to position [0, 0]
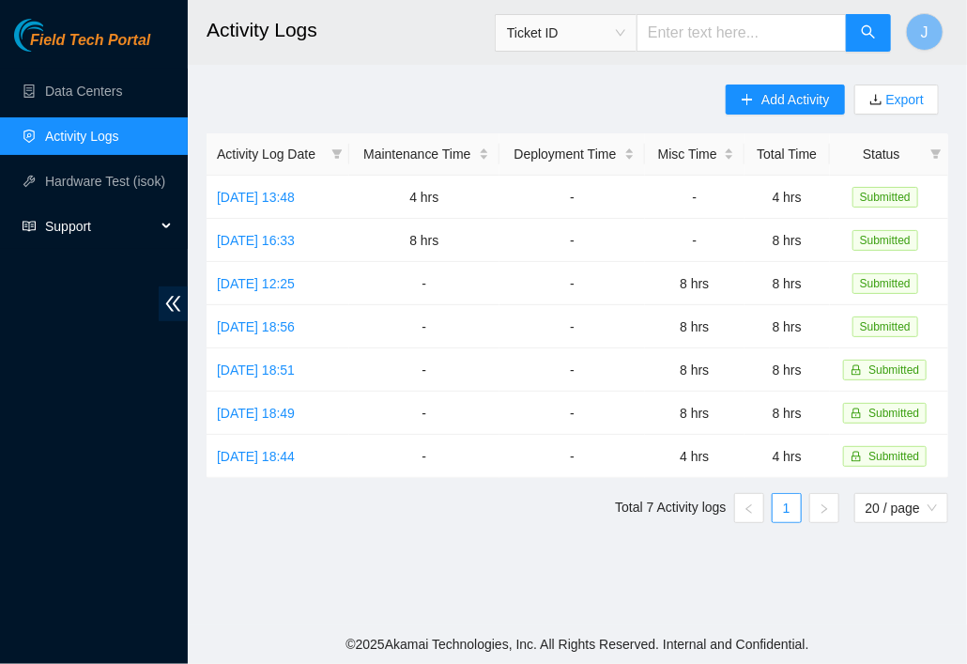
click at [109, 215] on span "Support" at bounding box center [100, 226] width 111 height 38
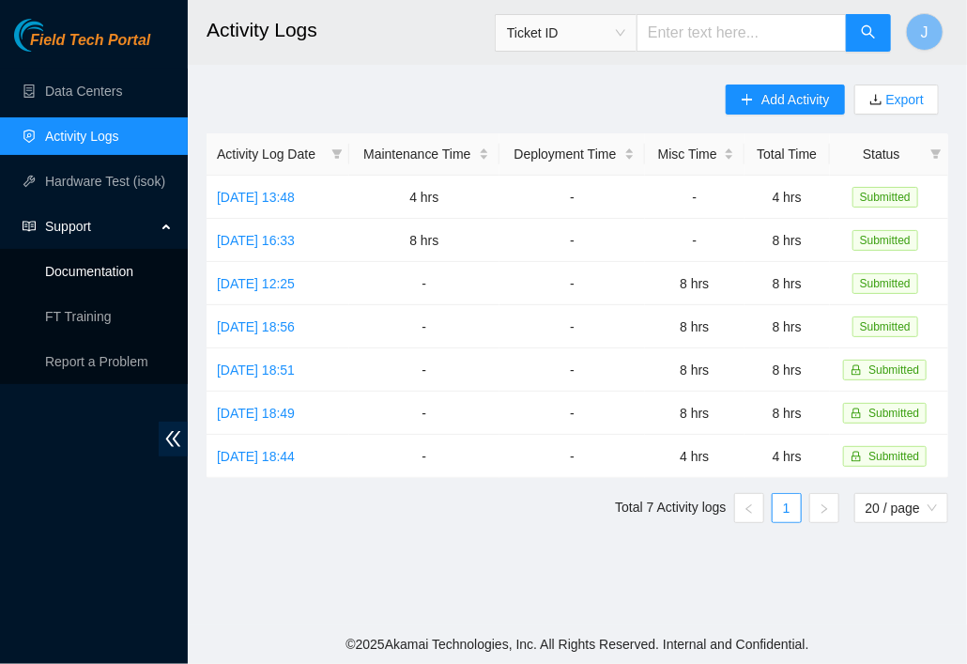
click at [110, 265] on link "Documentation" at bounding box center [89, 271] width 88 height 15
